Goal: Transaction & Acquisition: Purchase product/service

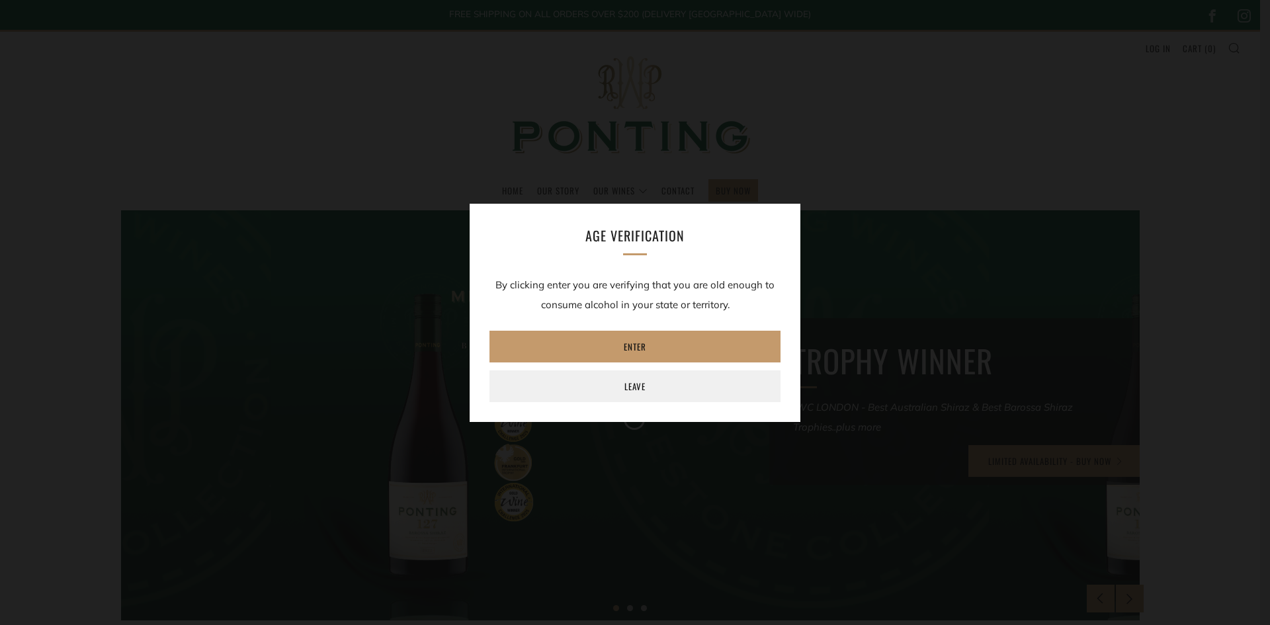
click at [1157, 50] on div "Age verification By clicking enter you are verifying that you are old enough to…" at bounding box center [635, 312] width 1270 height 625
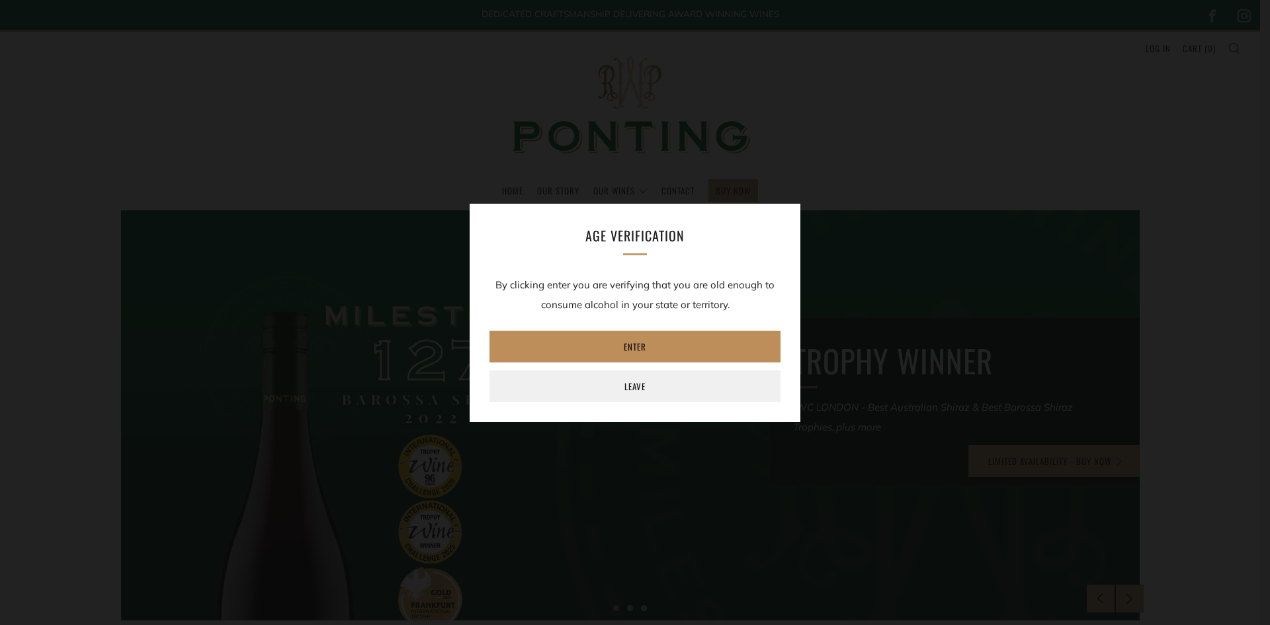
click at [630, 347] on link "Enter" at bounding box center [634, 347] width 291 height 32
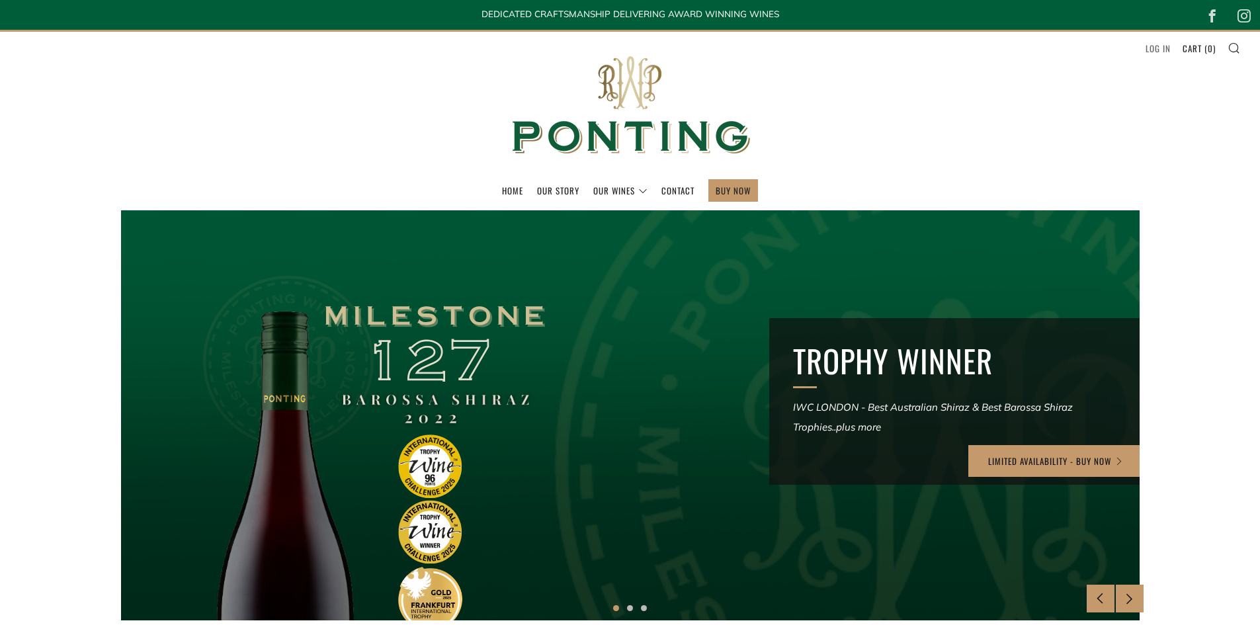
click at [1157, 48] on link "Log in" at bounding box center [1158, 48] width 25 height 21
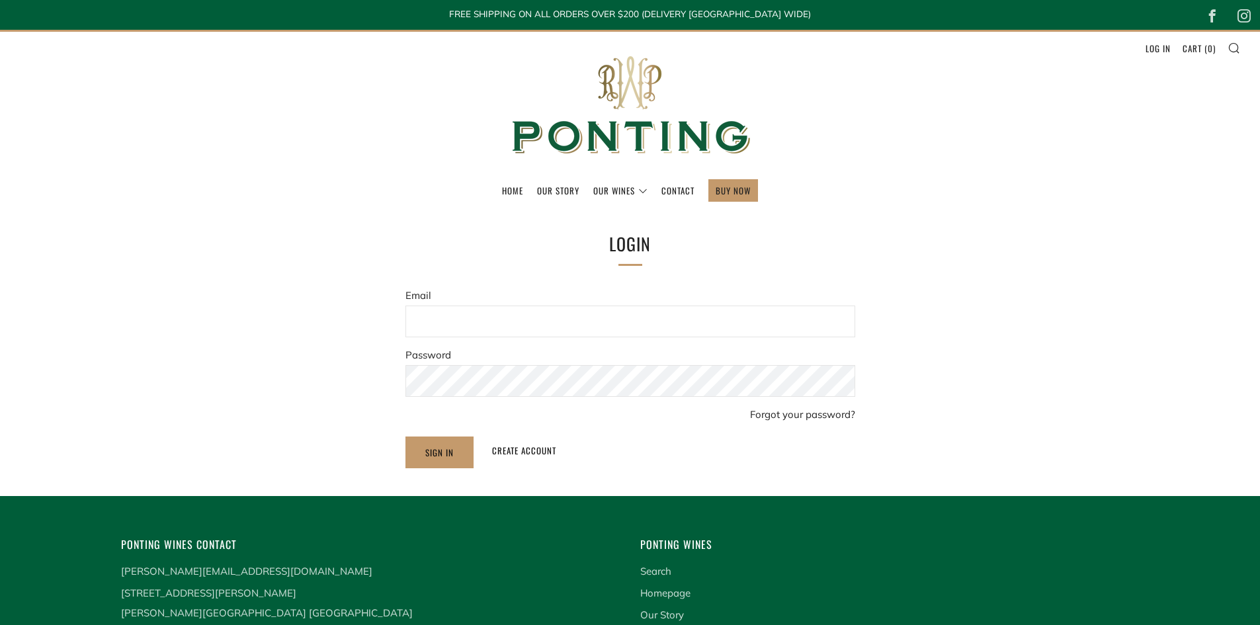
click at [463, 313] on input "Email" at bounding box center [630, 322] width 450 height 32
click at [453, 321] on input "Email" at bounding box center [630, 322] width 450 height 32
type input "lawrie.kirby@kooka.com.au"
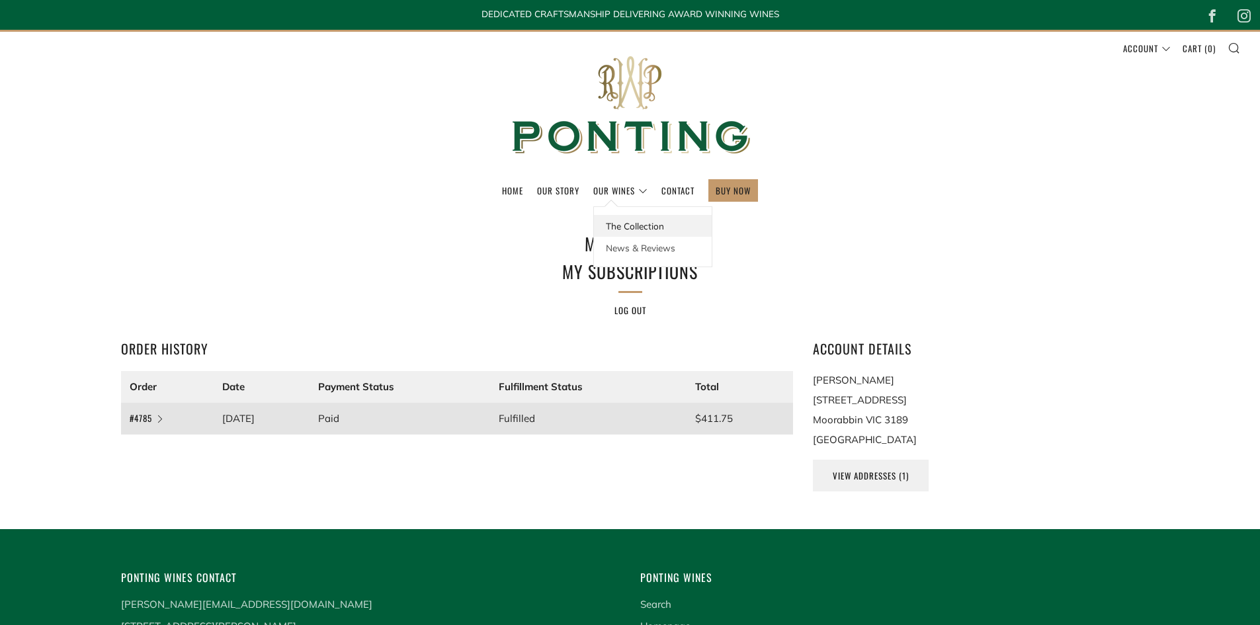
click at [624, 227] on link "The Collection" at bounding box center [653, 226] width 118 height 22
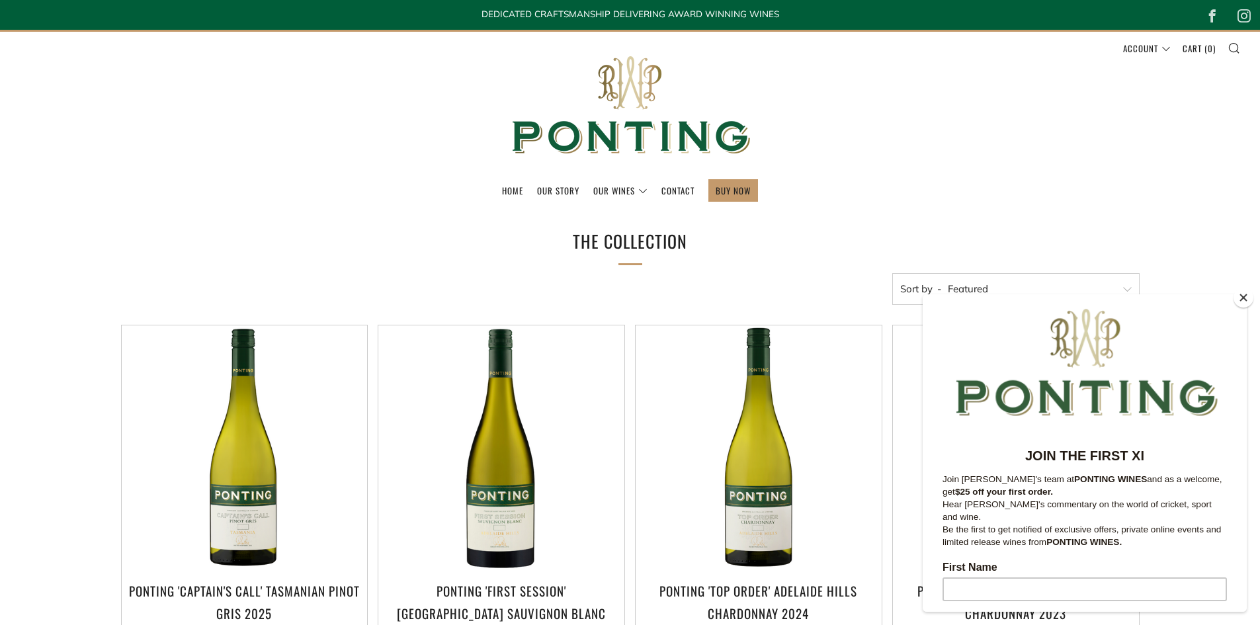
click at [1038, 523] on p "Be the first to get notified of exclusive offers, private online events and lim…" at bounding box center [1085, 535] width 284 height 25
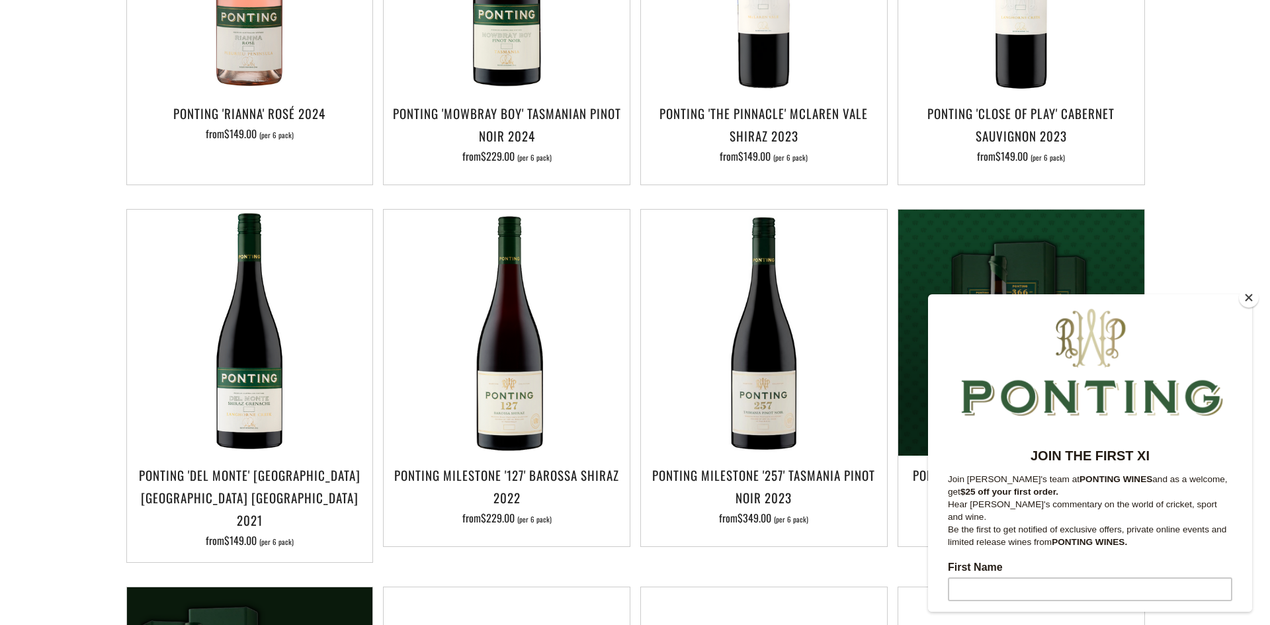
scroll to position [860, 0]
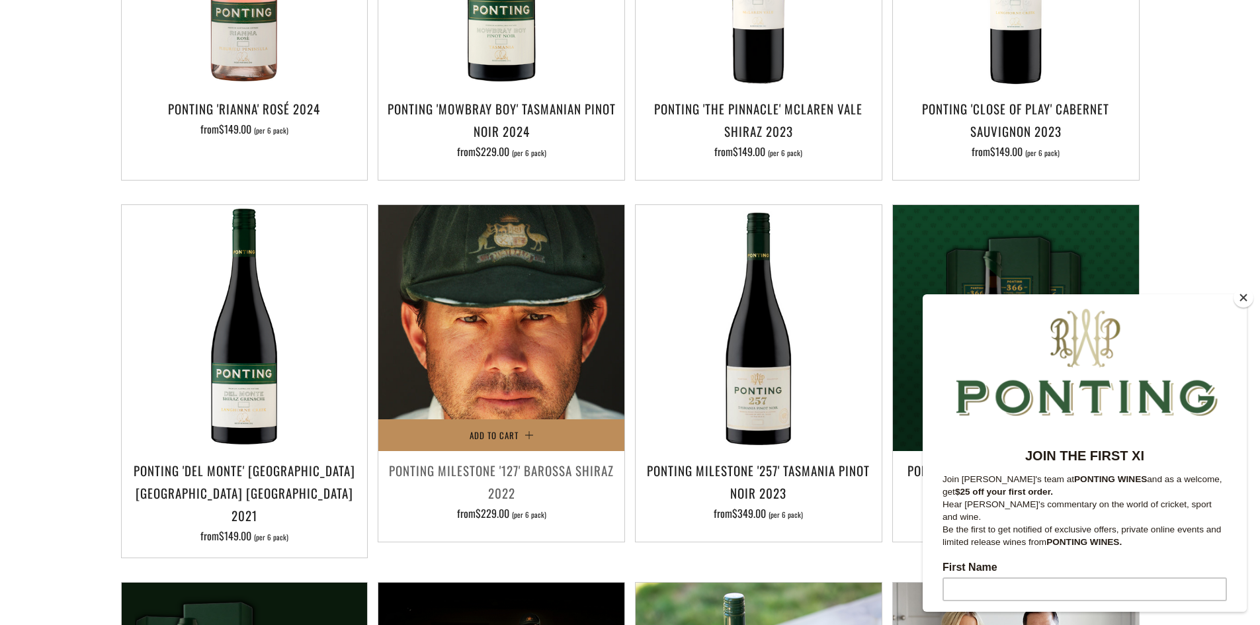
click at [489, 429] on span "Add to Cart" at bounding box center [494, 435] width 49 height 13
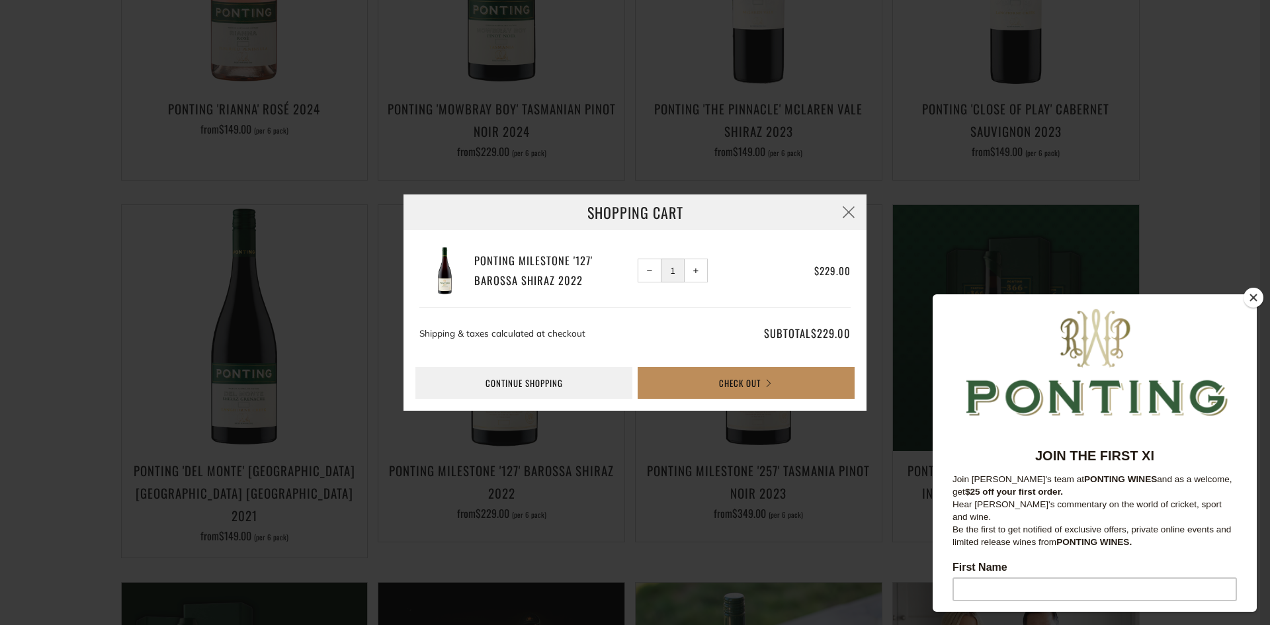
click at [745, 384] on button "Check Out" at bounding box center [746, 383] width 217 height 32
